Goal: Navigation & Orientation: Find specific page/section

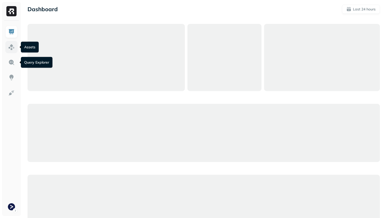
click at [7, 50] on link at bounding box center [11, 47] width 12 height 12
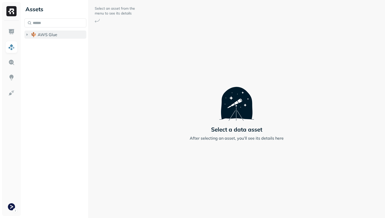
click at [50, 33] on span "AWS Glue" at bounding box center [48, 34] width 20 height 5
click at [51, 47] on span "prod_terminal_core" at bounding box center [61, 44] width 37 height 5
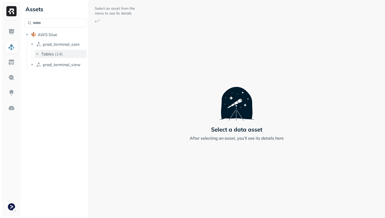
click at [51, 53] on span "Tables" at bounding box center [47, 53] width 13 height 5
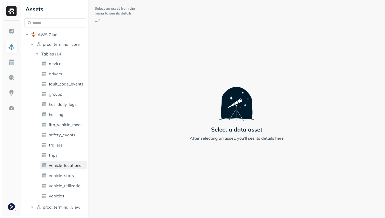
click at [64, 168] on span "vehicle_locations" at bounding box center [65, 165] width 32 height 5
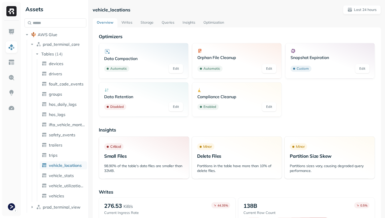
click at [151, 25] on link "Storage" at bounding box center [146, 22] width 21 height 9
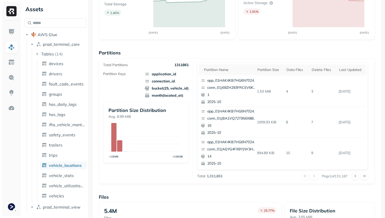
scroll to position [171, 0]
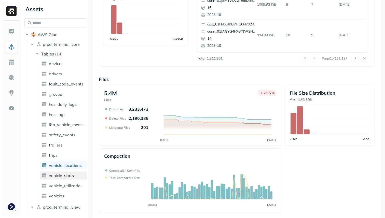
click at [65, 178] on link "vehicle_stats" at bounding box center [63, 176] width 47 height 8
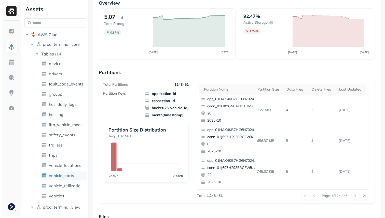
scroll to position [171, 0]
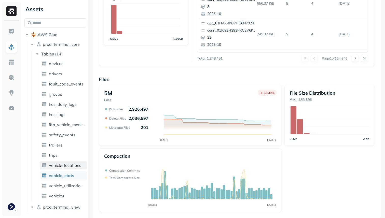
click at [68, 165] on span "vehicle_locations" at bounding box center [65, 165] width 32 height 5
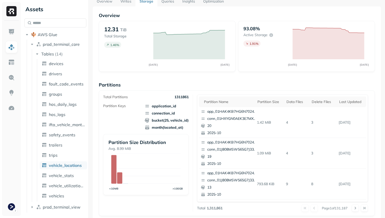
scroll to position [4, 0]
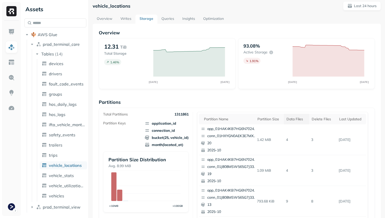
click at [299, 123] on th "Data Files" at bounding box center [296, 119] width 25 height 11
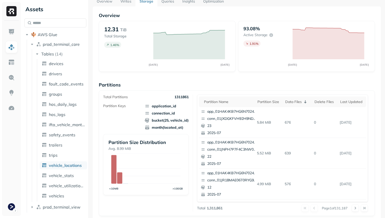
scroll to position [21, 0]
click at [318, 101] on div "Delete Files" at bounding box center [324, 101] width 21 height 5
click at [64, 173] on span "vehicle_stats" at bounding box center [61, 175] width 25 height 5
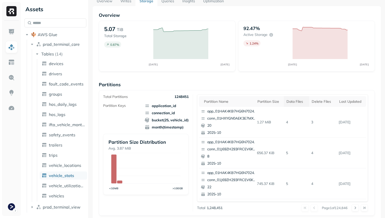
click at [291, 104] on th "Data Files" at bounding box center [296, 101] width 25 height 11
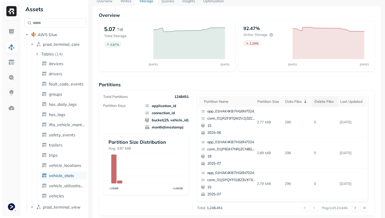
click at [320, 100] on div "Delete Files" at bounding box center [324, 101] width 21 height 5
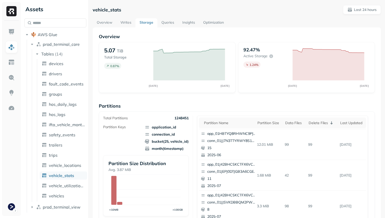
scroll to position [171, 0]
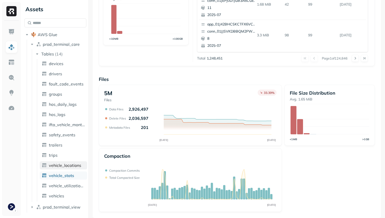
click at [71, 162] on link "vehicle_locations" at bounding box center [63, 165] width 47 height 8
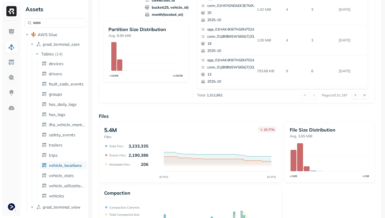
scroll to position [171, 0]
